Goal: Task Accomplishment & Management: Manage account settings

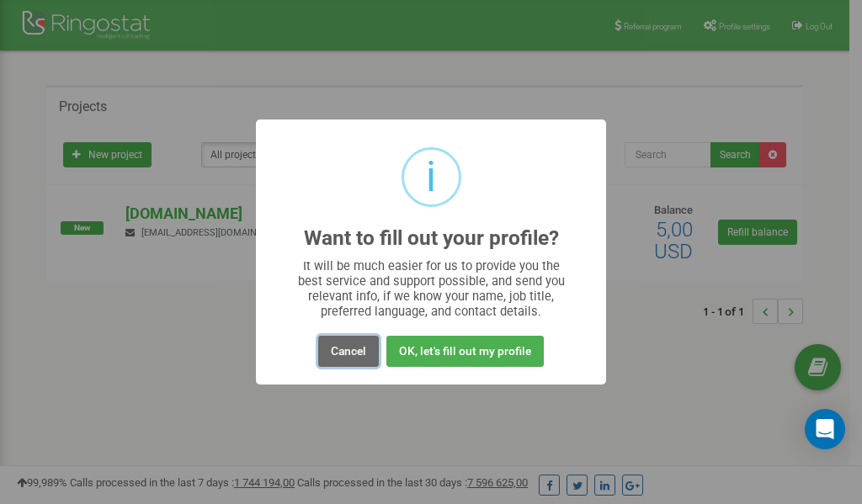
click at [349, 355] on button "Cancel" at bounding box center [348, 351] width 61 height 31
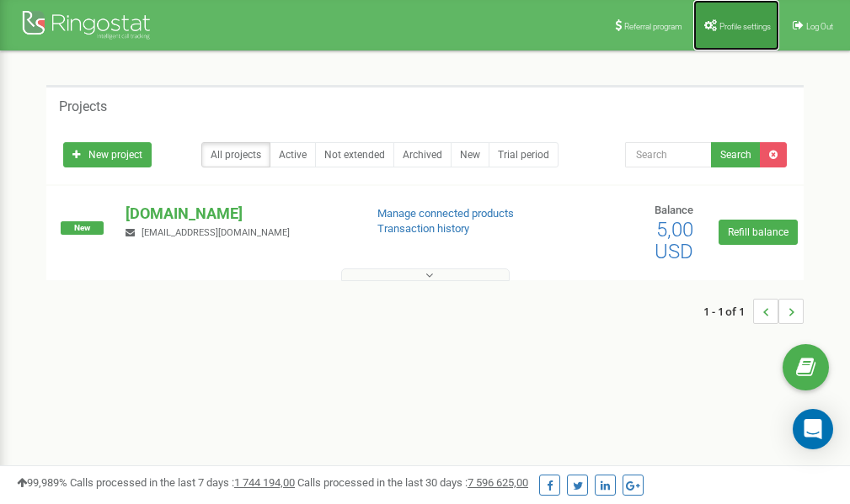
click at [733, 15] on link "Profile settings" at bounding box center [736, 25] width 86 height 51
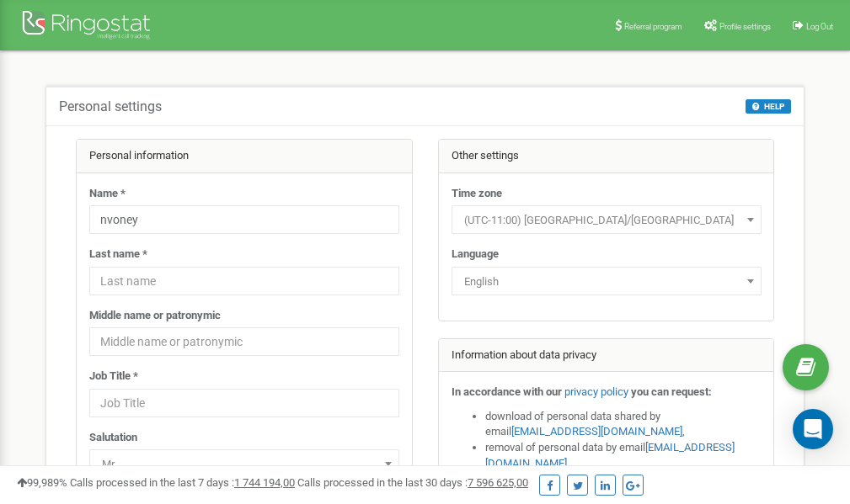
scroll to position [84, 0]
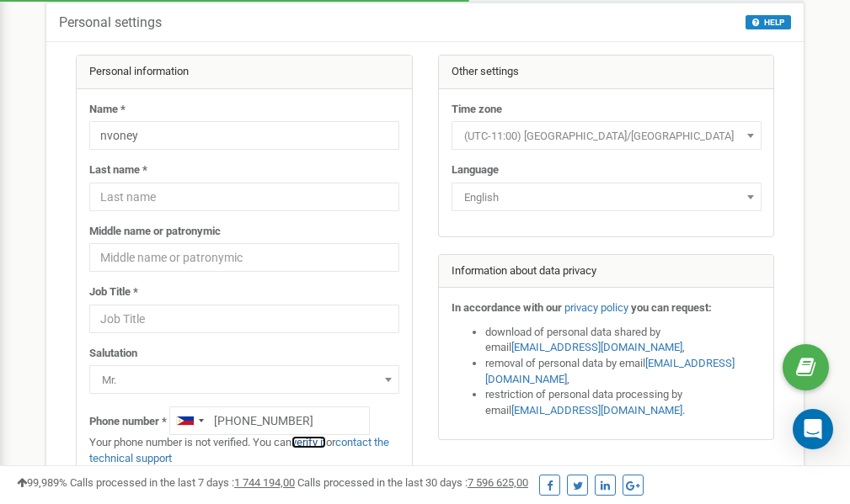
click at [317, 441] on link "verify it" at bounding box center [308, 442] width 35 height 13
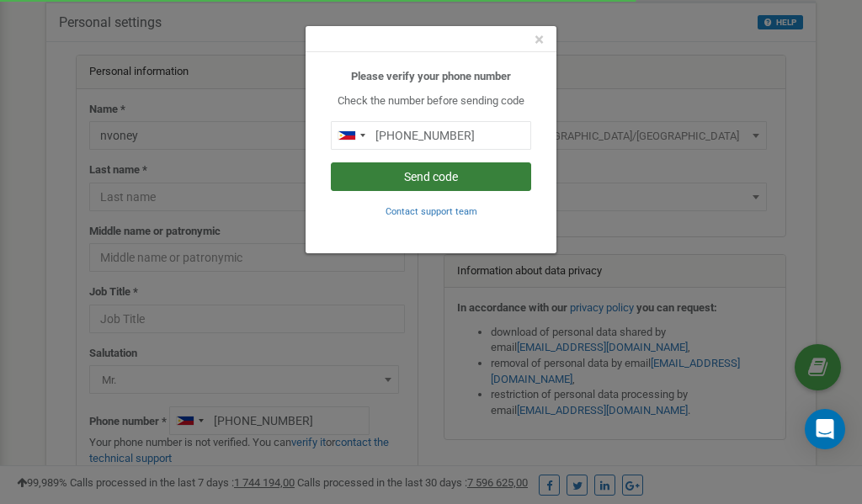
click at [447, 175] on button "Send code" at bounding box center [431, 176] width 200 height 29
